Goal: Task Accomplishment & Management: Complete application form

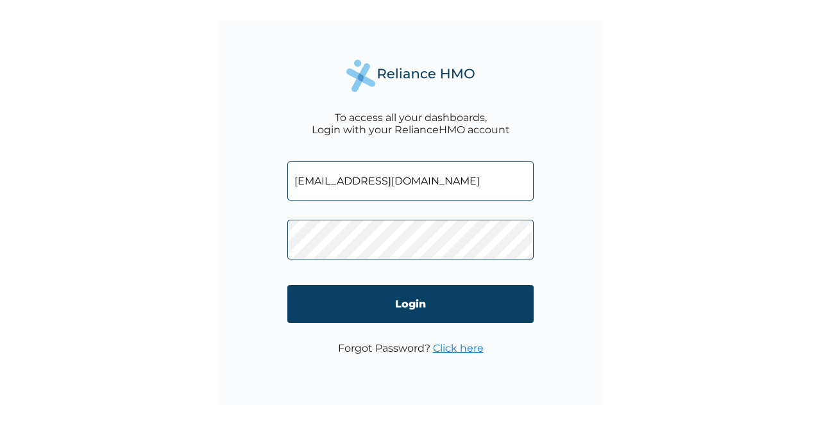
click at [249, 247] on div "To access all your dashboards, Login with your RelianceHMO account [EMAIL_ADDRE…" at bounding box center [410, 213] width 385 height 385
click at [734, 169] on div "To access all your dashboards, Login with your RelianceHMO account [EMAIL_ADDRE…" at bounding box center [410, 213] width 821 height 426
click at [616, 280] on div "To access all your dashboards, Login with your RelianceHMO account [EMAIL_ADDRE…" at bounding box center [410, 213] width 821 height 426
click at [462, 348] on link "Click here" at bounding box center [458, 348] width 51 height 12
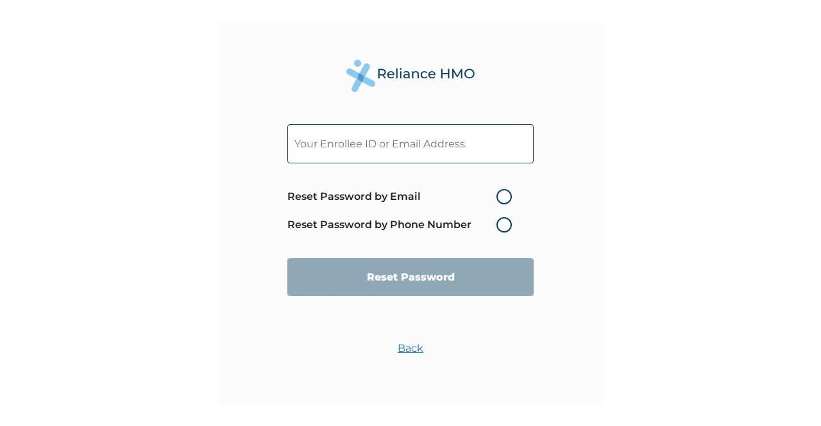
click at [505, 197] on label "Reset Password by Email" at bounding box center [402, 196] width 231 height 15
click at [499, 197] on input "Reset Password by Email" at bounding box center [488, 197] width 21 height 21
radio input "true"
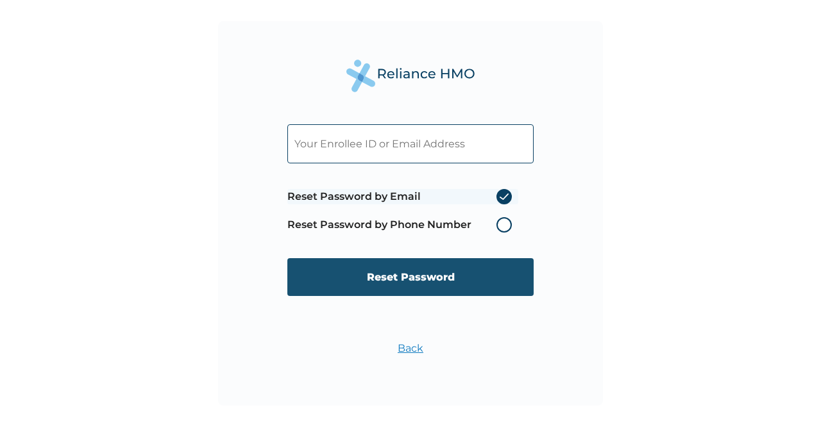
click at [473, 283] on input "Reset Password" at bounding box center [410, 277] width 246 height 38
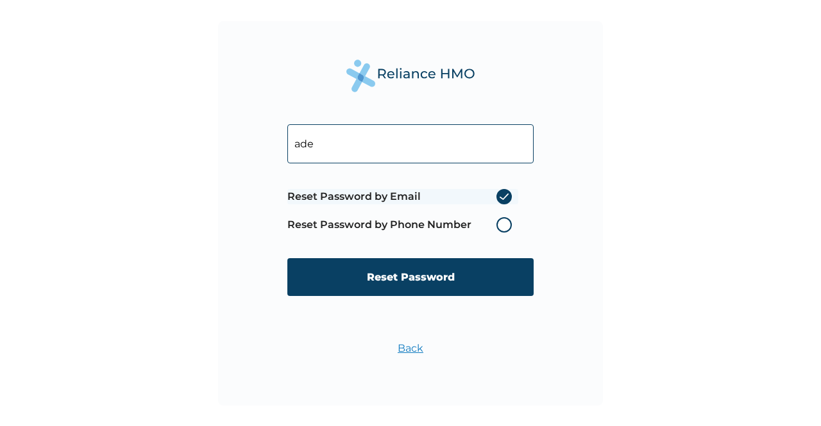
type input "[EMAIL_ADDRESS][DOMAIN_NAME]"
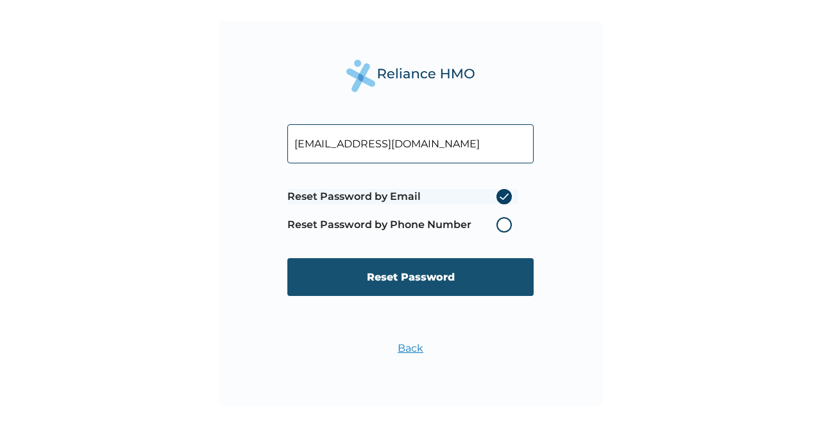
click at [413, 283] on input "Reset Password" at bounding box center [410, 277] width 246 height 38
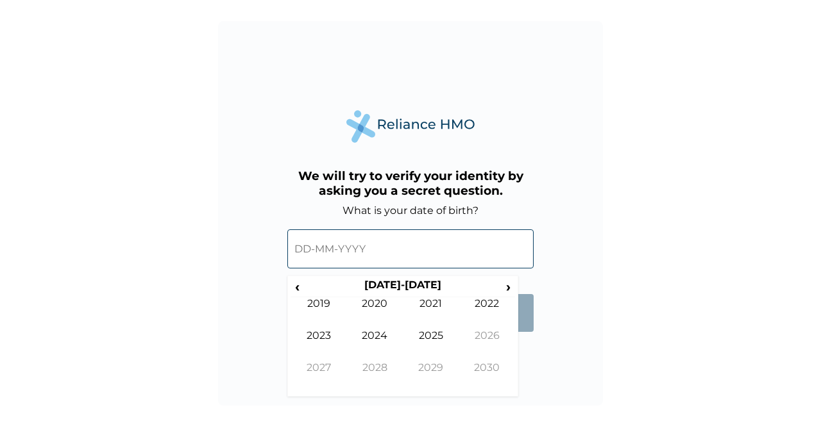
click at [381, 251] on input "text" at bounding box center [410, 249] width 246 height 39
click at [295, 284] on span "‹" at bounding box center [296, 287] width 13 height 16
click at [300, 294] on span "‹" at bounding box center [296, 287] width 13 height 16
click at [378, 306] on td "1990" at bounding box center [375, 314] width 56 height 32
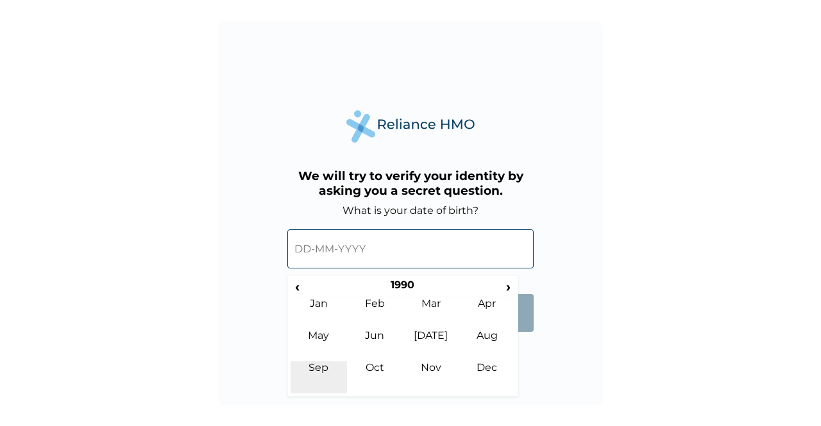
click at [323, 362] on td "Sep" at bounding box center [318, 378] width 56 height 32
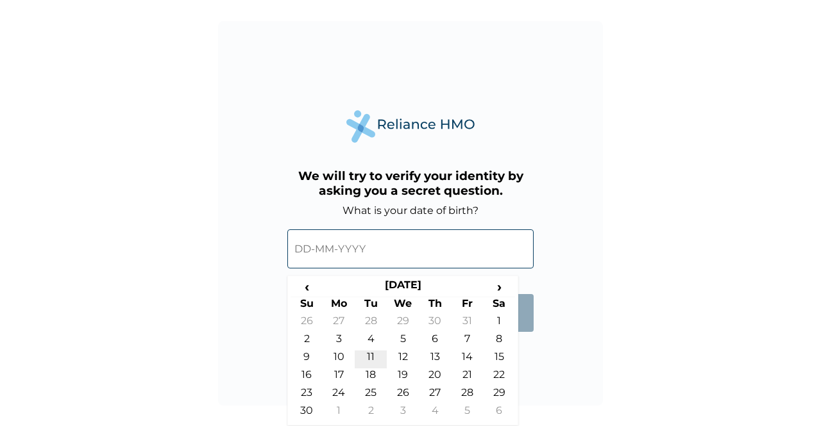
click at [365, 358] on td "11" at bounding box center [371, 360] width 32 height 18
type input "11-09-1990"
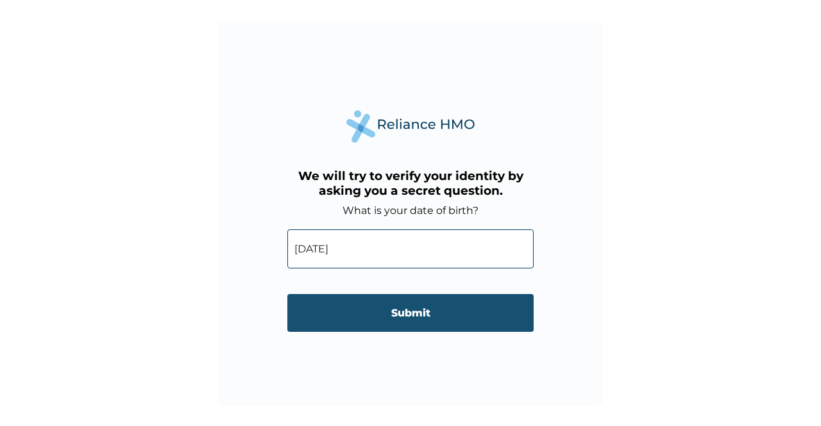
click at [408, 322] on input "Submit" at bounding box center [410, 313] width 246 height 38
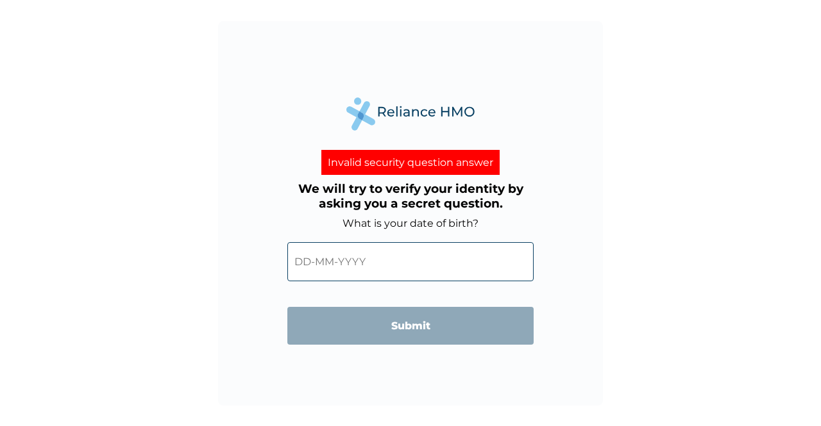
click at [376, 255] on input "text" at bounding box center [410, 261] width 246 height 39
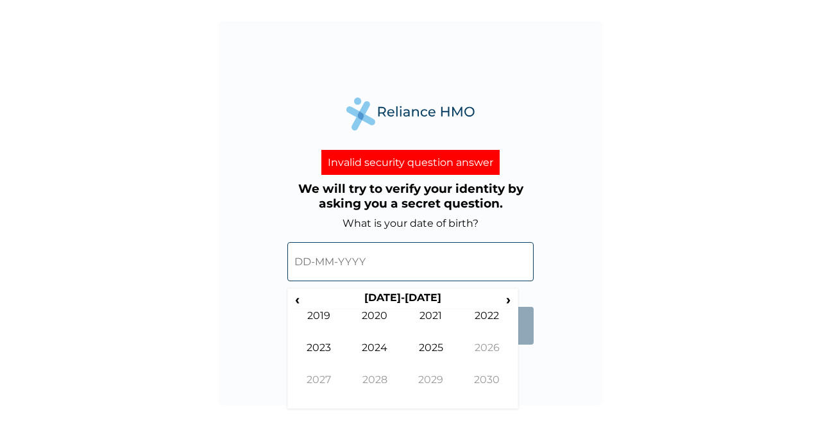
click at [376, 255] on input "text" at bounding box center [410, 261] width 246 height 39
click at [299, 297] on span "‹" at bounding box center [296, 300] width 13 height 16
click at [509, 296] on span "›" at bounding box center [508, 300] width 14 height 16
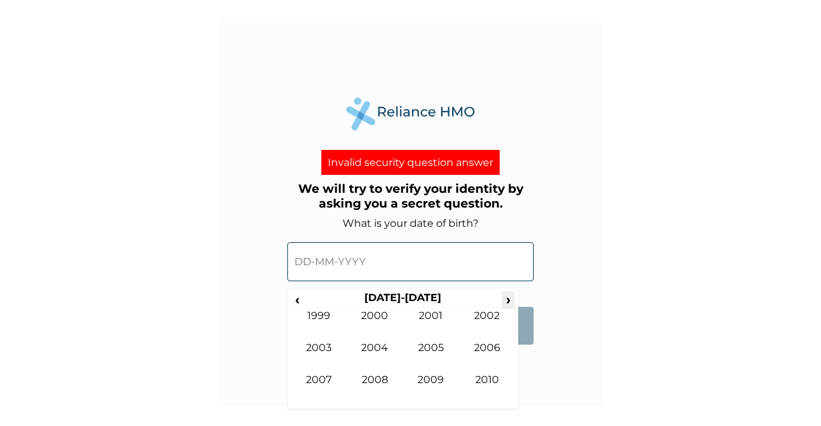
click at [509, 296] on span "›" at bounding box center [508, 300] width 14 height 16
click at [378, 262] on input "text" at bounding box center [410, 261] width 246 height 39
click at [503, 301] on span "›" at bounding box center [508, 300] width 14 height 16
click at [307, 266] on input "text" at bounding box center [410, 261] width 246 height 39
click at [298, 294] on span "‹" at bounding box center [296, 300] width 13 height 16
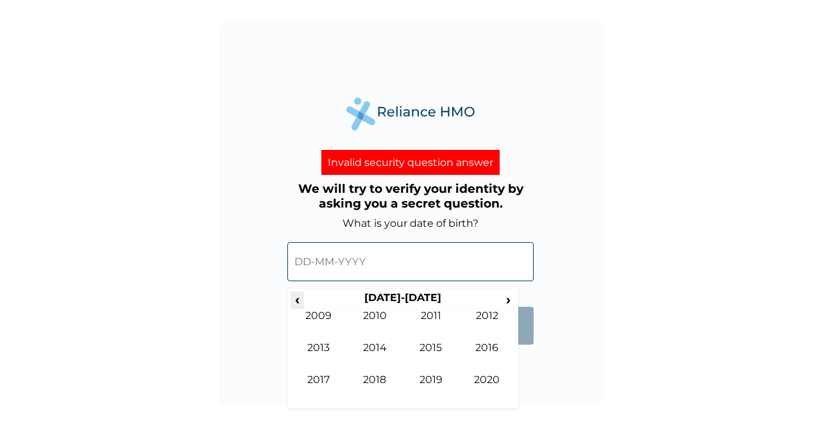
click at [298, 294] on span "‹" at bounding box center [296, 300] width 13 height 16
click at [503, 302] on span "›" at bounding box center [508, 300] width 14 height 16
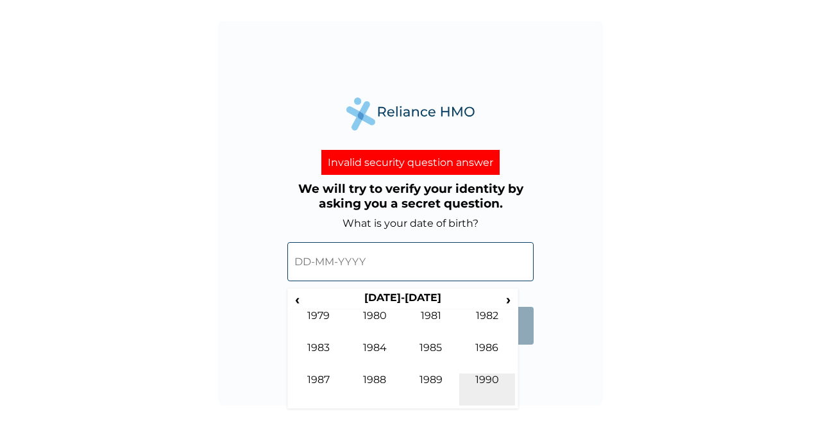
click at [485, 382] on td "1990" at bounding box center [487, 390] width 56 height 32
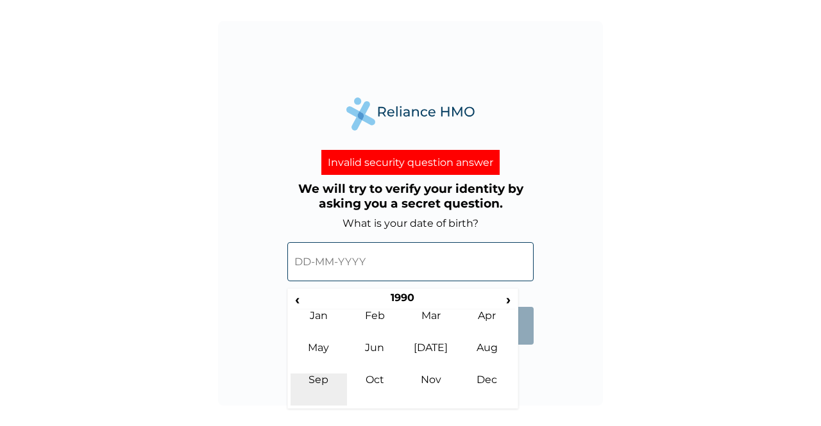
click at [317, 387] on td "Sep" at bounding box center [318, 390] width 56 height 32
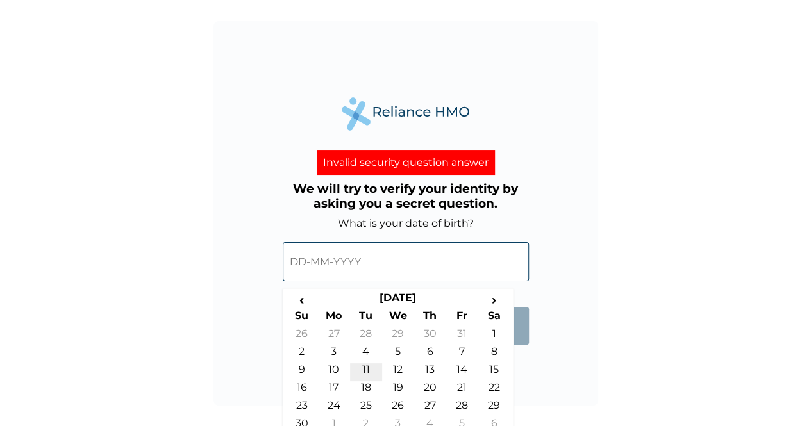
click at [369, 373] on td "11" at bounding box center [366, 373] width 32 height 18
type input "11-09-1990"
click at [342, 264] on input "11-09-1990" at bounding box center [406, 261] width 246 height 39
click at [369, 371] on td "11" at bounding box center [366, 373] width 32 height 18
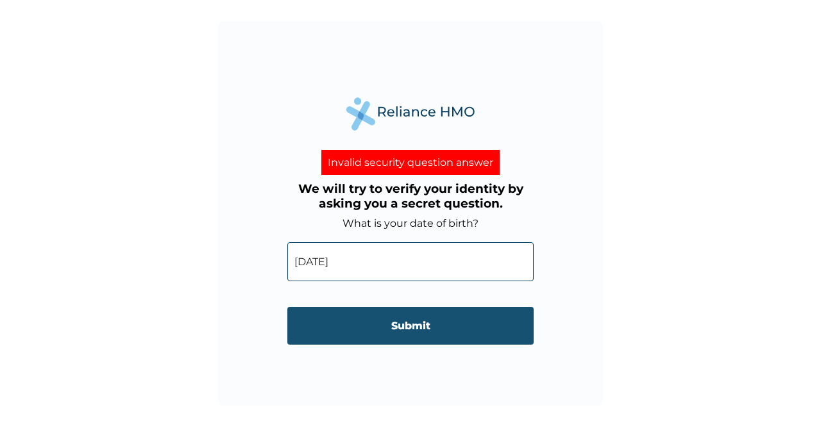
click at [413, 338] on input "Submit" at bounding box center [410, 326] width 246 height 38
